Goal: Information Seeking & Learning: Learn about a topic

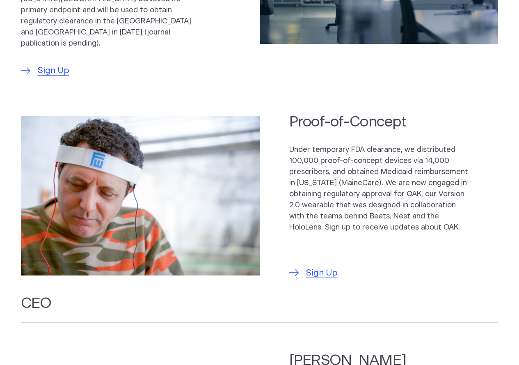
scroll to position [341, 0]
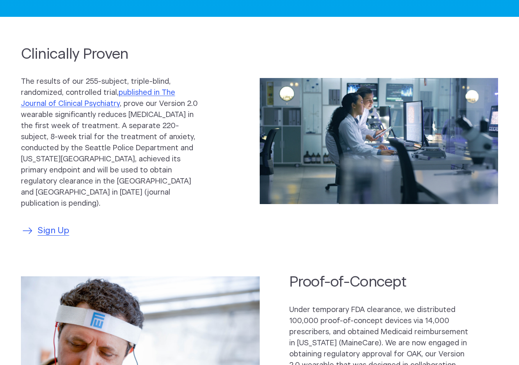
click at [61, 224] on span "Sign Up" at bounding box center [54, 230] width 32 height 13
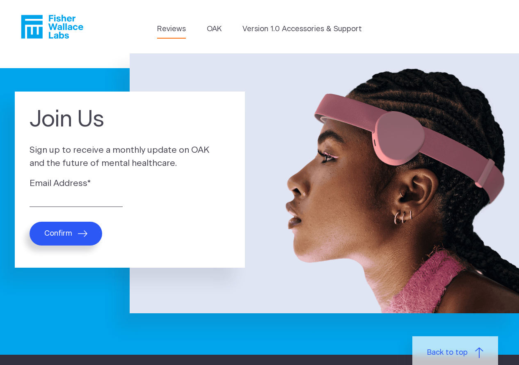
click at [175, 27] on link "Reviews" at bounding box center [171, 29] width 29 height 11
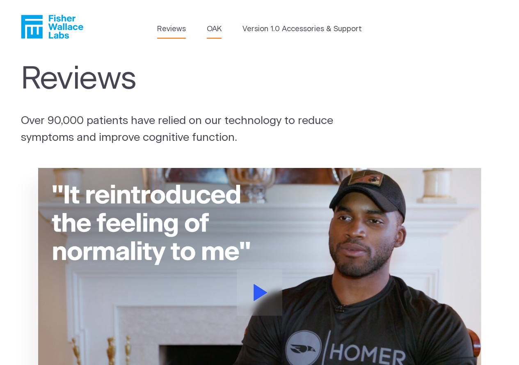
click at [218, 30] on link "OAK" at bounding box center [214, 29] width 15 height 11
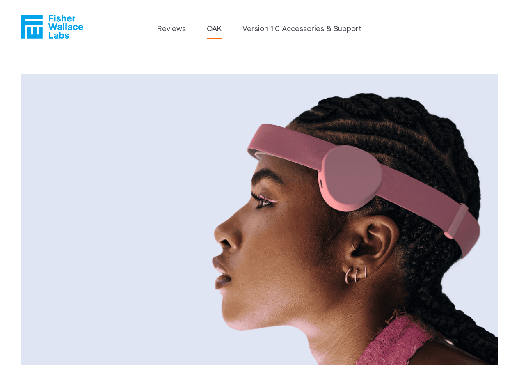
click at [64, 27] on icon "Fisher Wallace" at bounding box center [55, 27] width 56 height 24
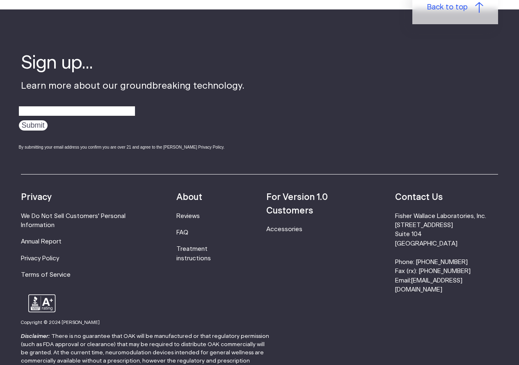
scroll to position [2507, 0]
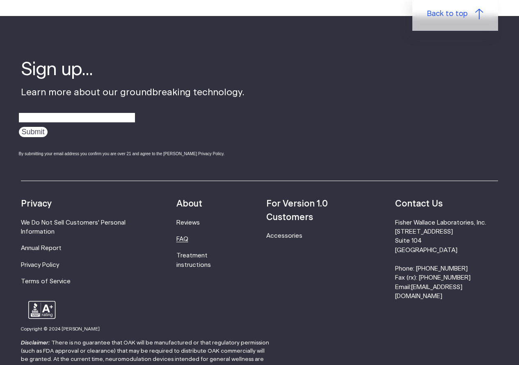
click at [188, 236] on link "FAQ" at bounding box center [182, 239] width 12 height 6
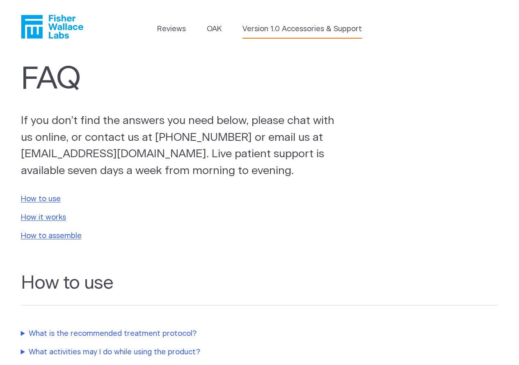
click at [292, 28] on link "Version 1.0 Accessories & Support" at bounding box center [301, 29] width 119 height 11
